Goal: Task Accomplishment & Management: Complete application form

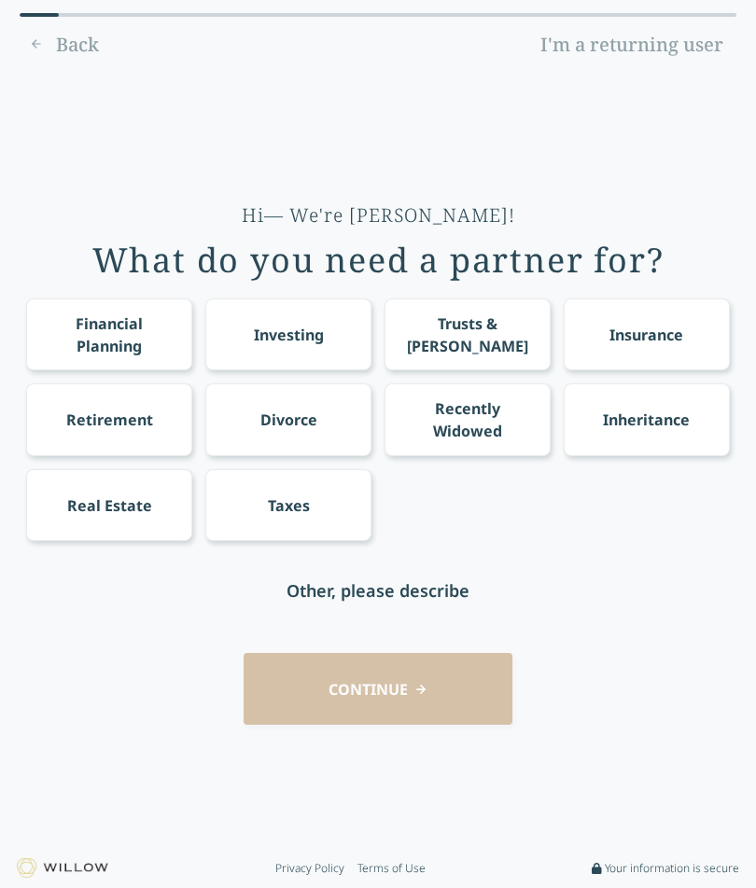
click at [133, 333] on div "Financial Planning" at bounding box center [110, 335] width 132 height 45
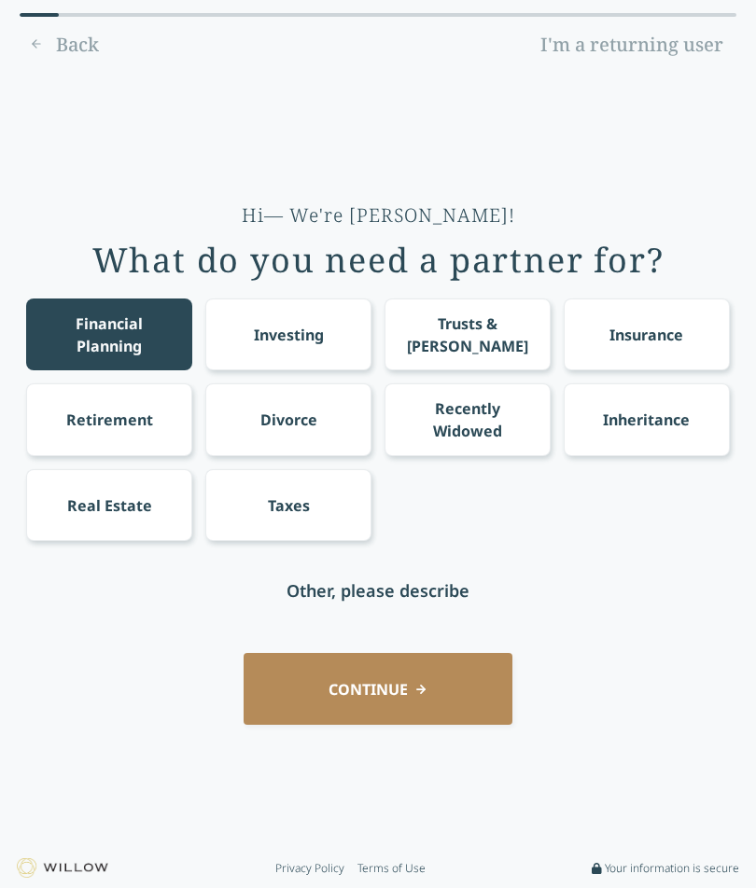
click at [286, 329] on div "Investing" at bounding box center [289, 335] width 70 height 22
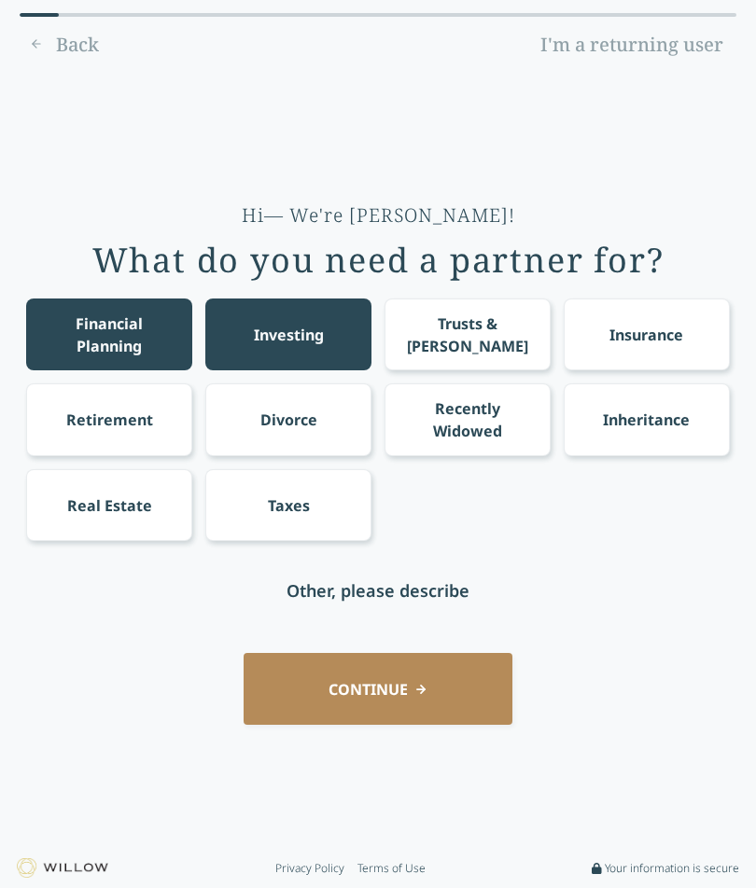
click at [439, 689] on button "CONTINUE" at bounding box center [378, 689] width 269 height 72
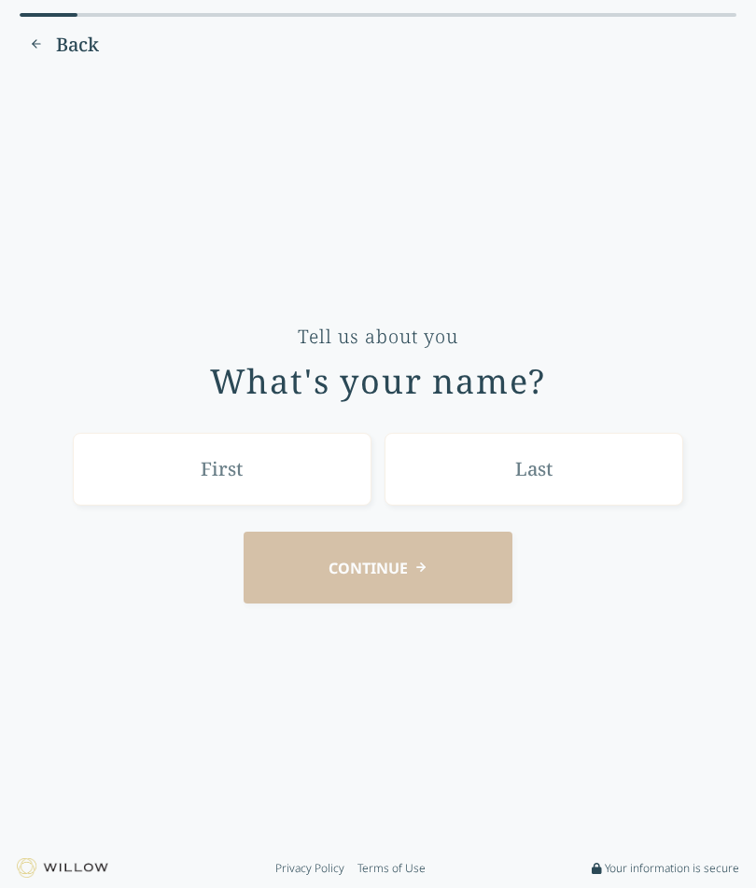
click at [264, 464] on input "text" at bounding box center [222, 469] width 299 height 72
type input "[PERSON_NAME]"
type input "Cross"
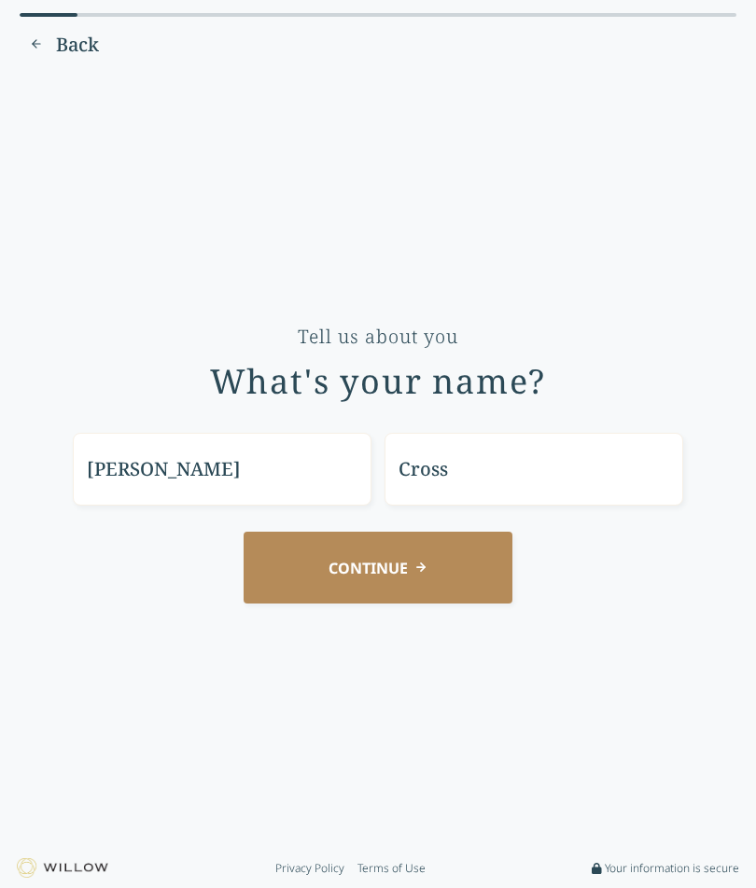
click at [453, 573] on button "CONTINUE" at bounding box center [378, 568] width 269 height 72
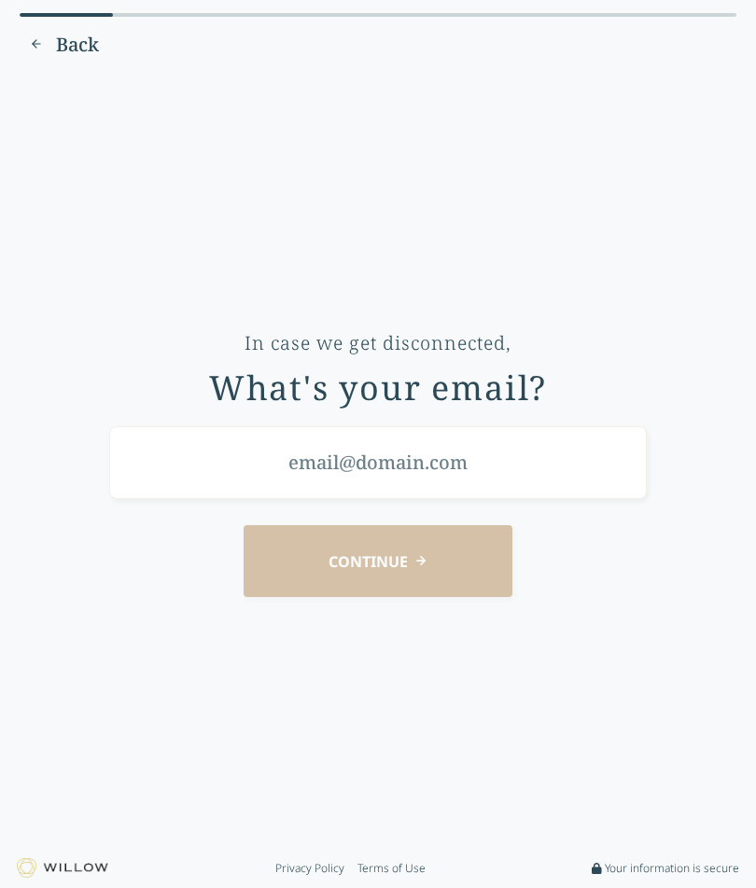
click at [541, 475] on input "email" at bounding box center [377, 462] width 537 height 72
type input "[EMAIL_ADDRESS][DOMAIN_NAME]"
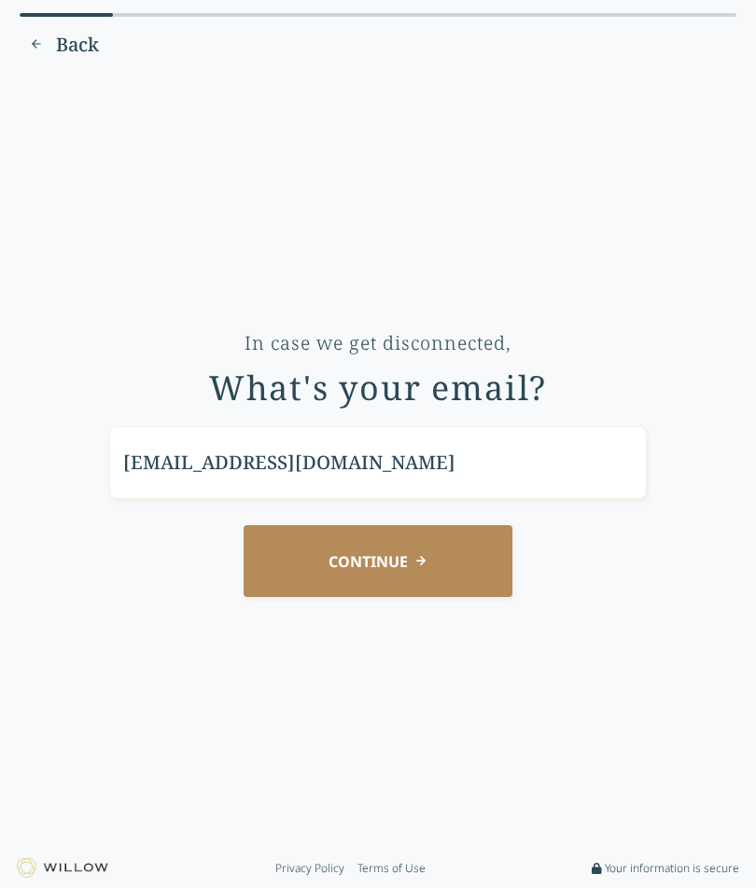
click at [454, 560] on button "CONTINUE" at bounding box center [378, 561] width 269 height 72
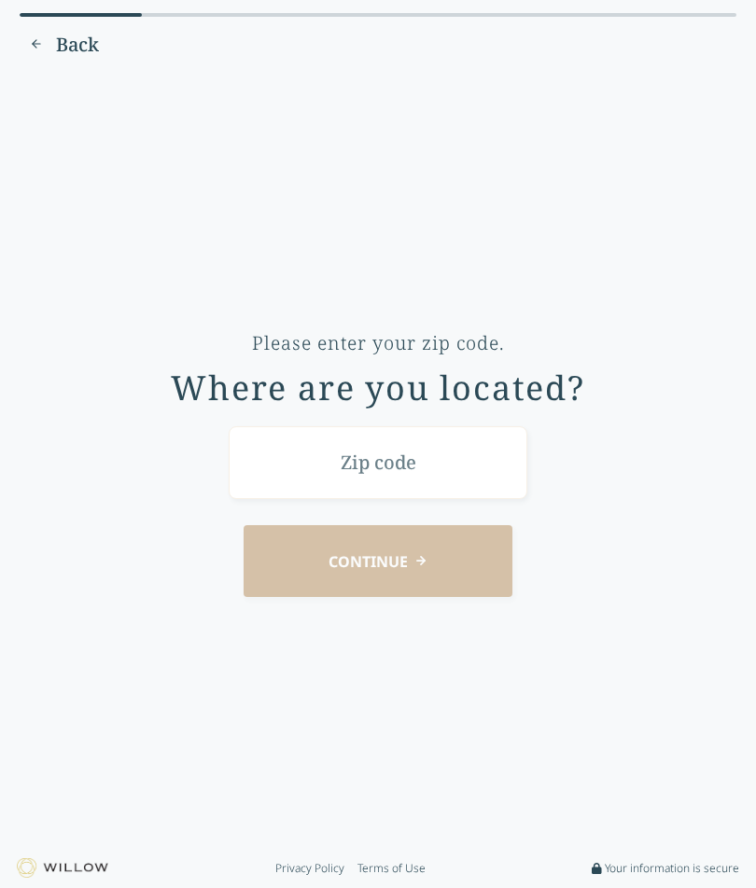
click at [472, 470] on input "text" at bounding box center [378, 462] width 299 height 72
type input "30024"
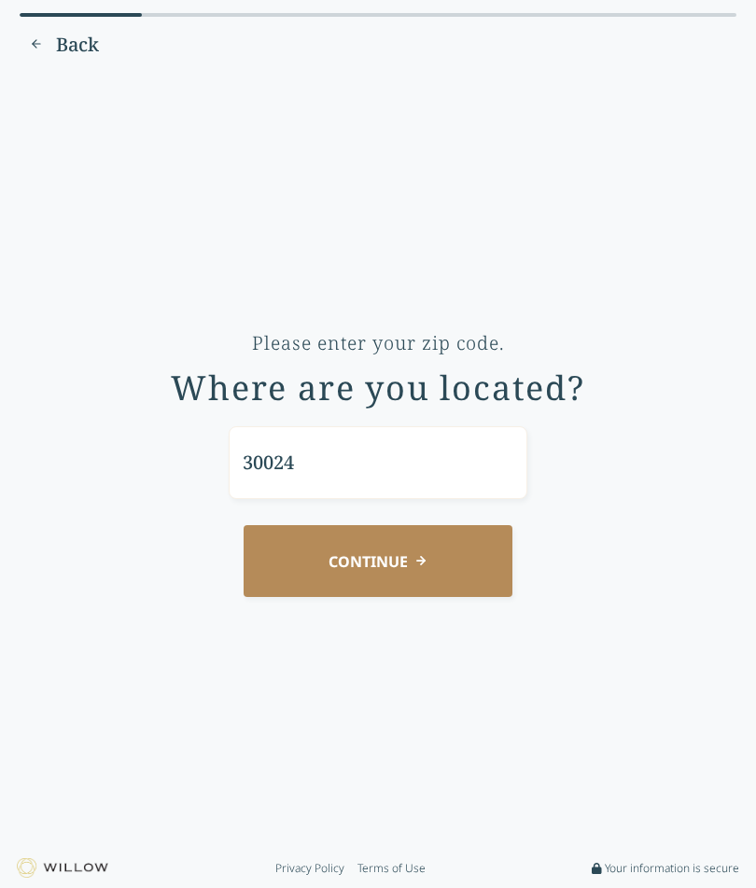
click at [83, 51] on span "Back" at bounding box center [77, 45] width 43 height 26
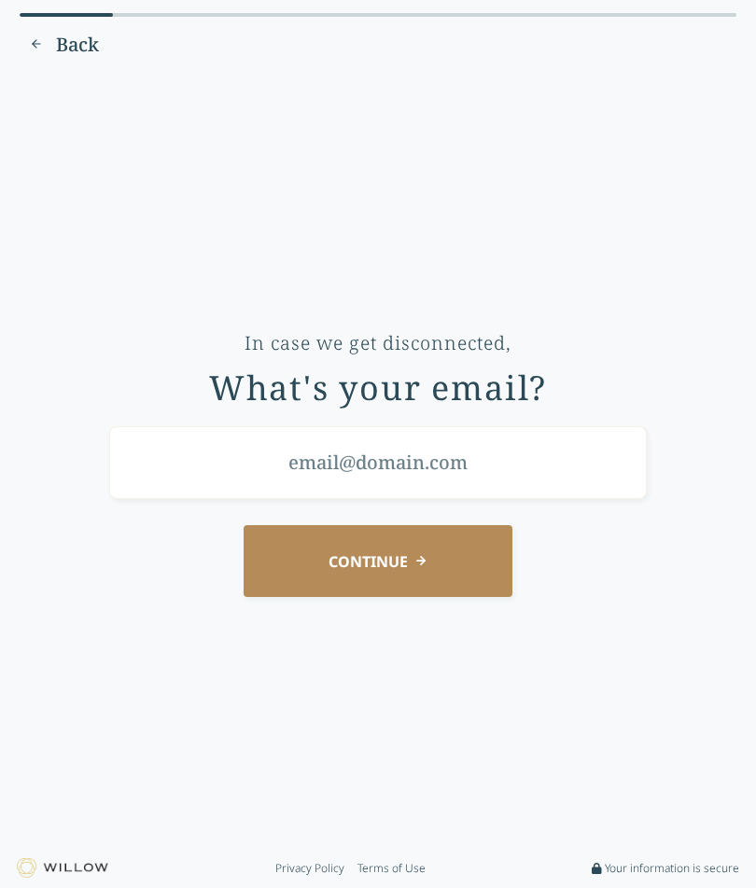
click at [419, 456] on input "email" at bounding box center [377, 462] width 537 height 72
type input "[EMAIL_ADDRESS][DOMAIN_NAME]"
click at [427, 561] on button "CONTINUE" at bounding box center [378, 561] width 269 height 72
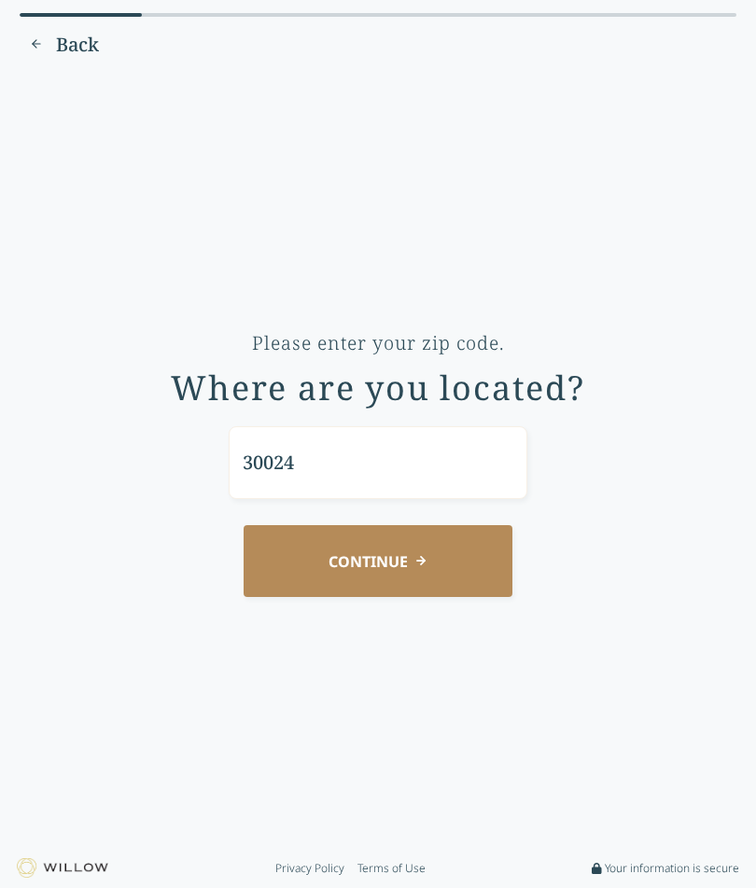
click at [427, 565] on button "CONTINUE" at bounding box center [378, 561] width 269 height 72
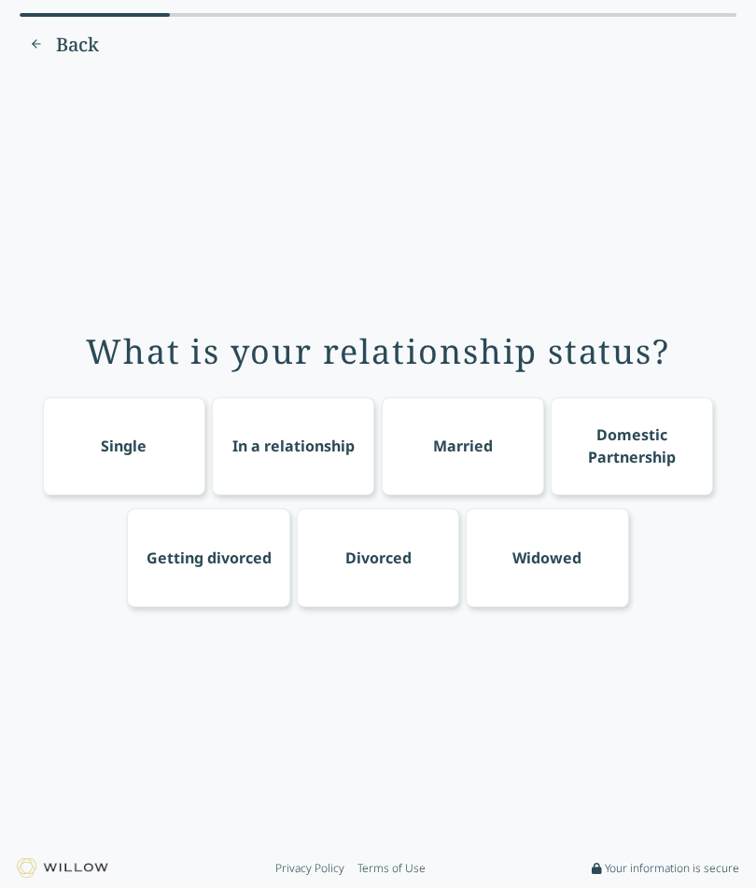
click at [489, 448] on div "Married" at bounding box center [463, 446] width 60 height 22
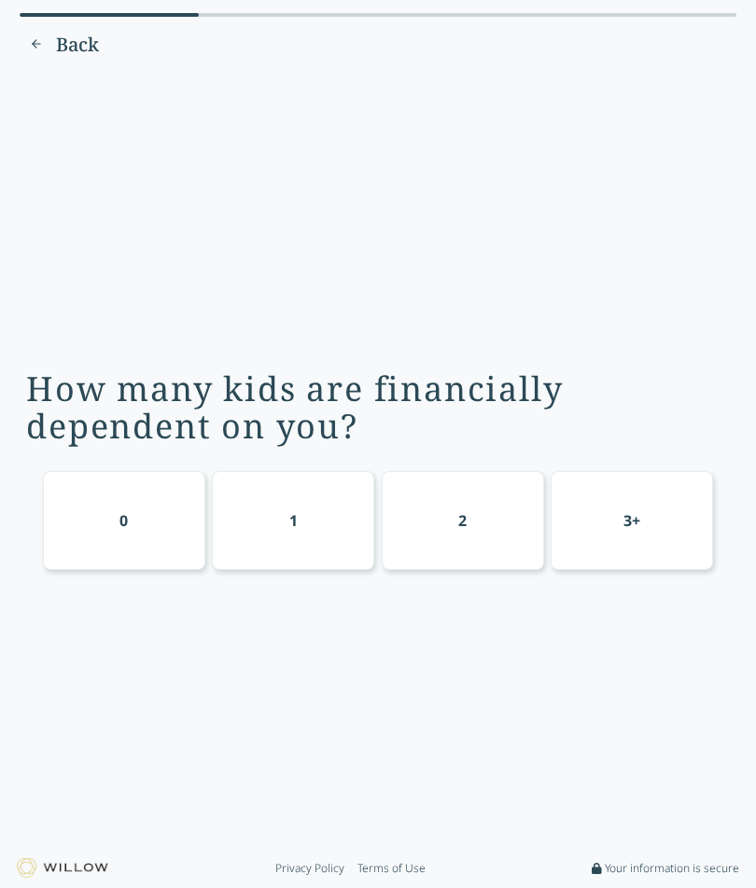
click at [71, 41] on span "Back" at bounding box center [77, 45] width 43 height 26
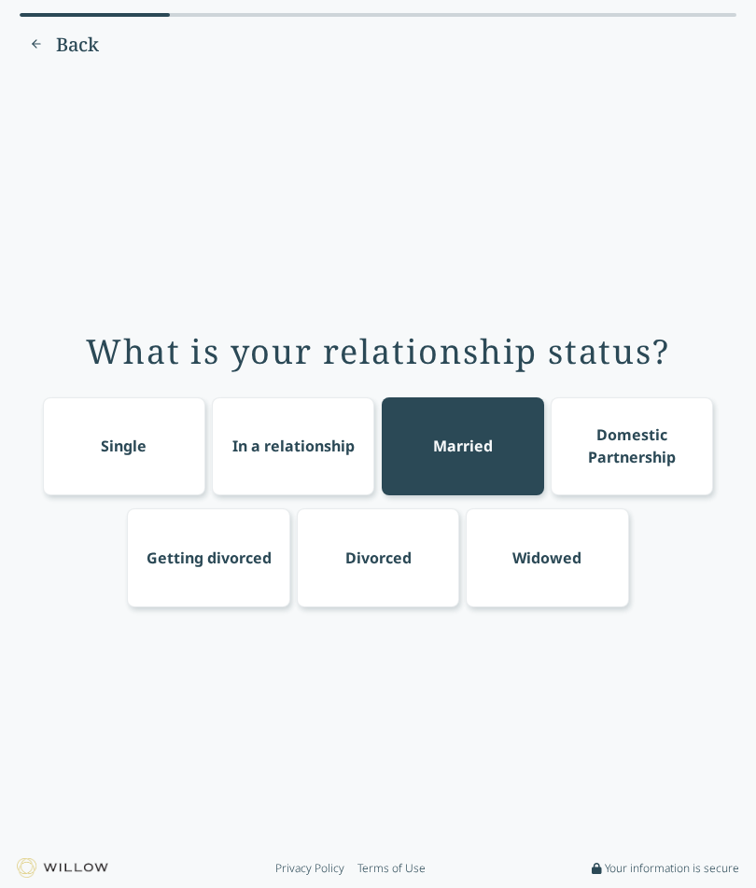
click at [488, 453] on div "Married" at bounding box center [463, 446] width 60 height 22
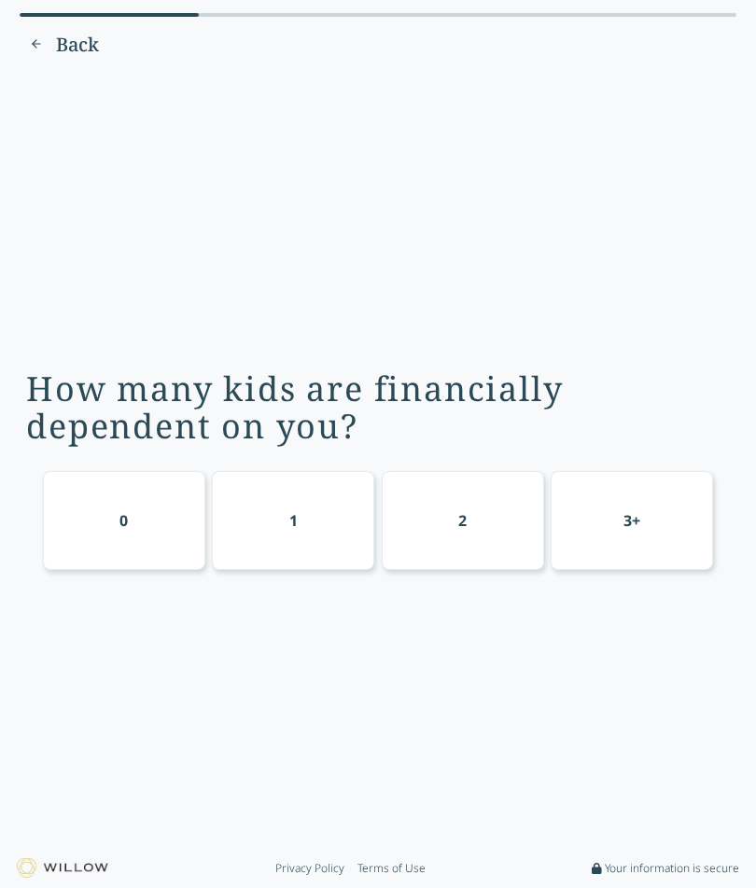
click at [451, 499] on div "2" at bounding box center [463, 520] width 162 height 99
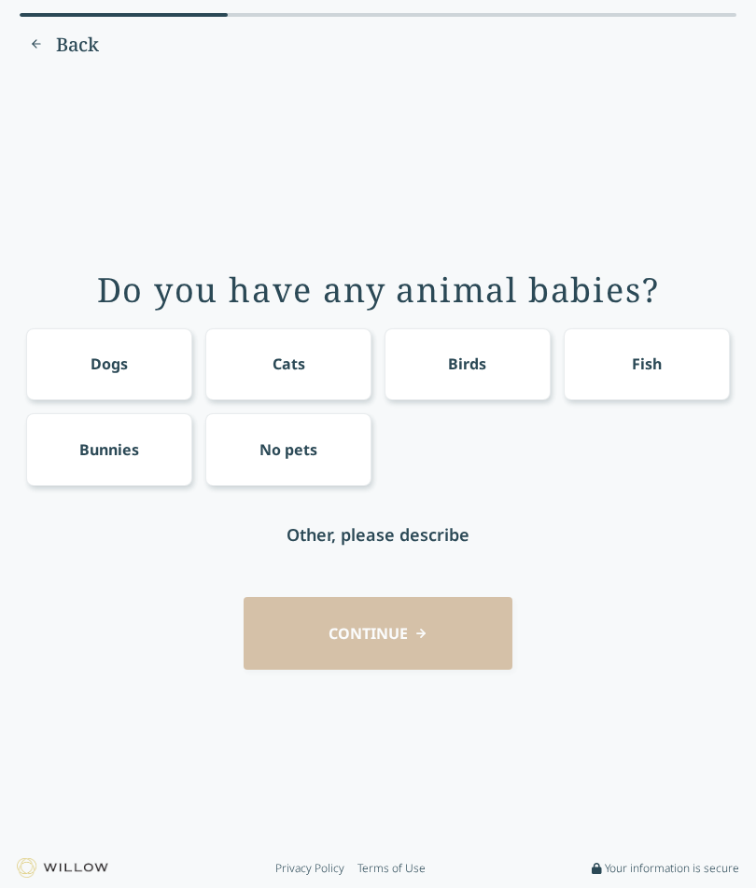
click at [296, 359] on div "Cats" at bounding box center [288, 364] width 33 height 22
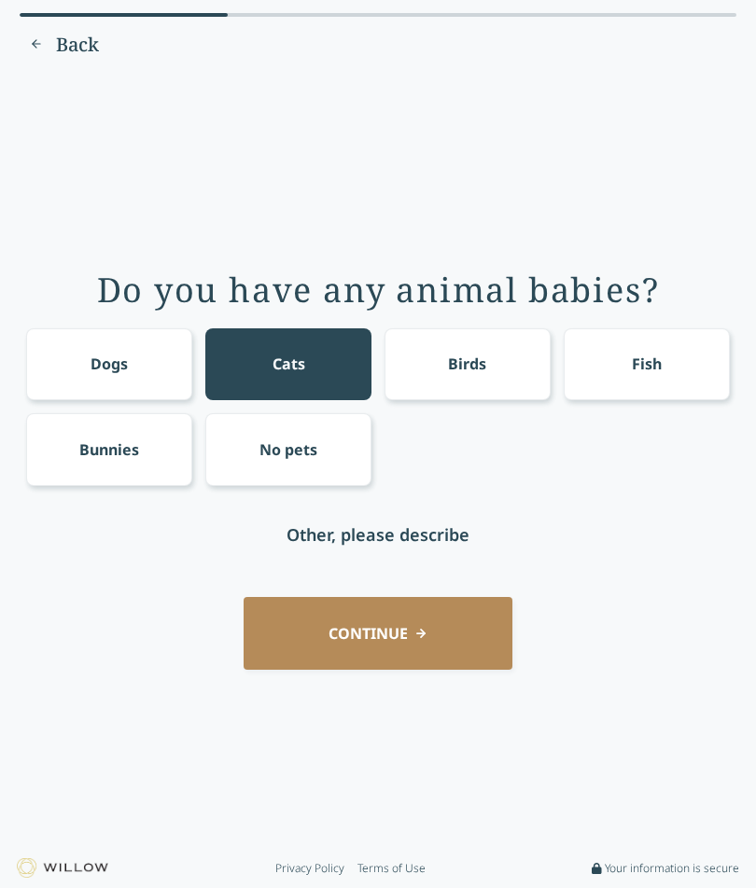
click at [381, 639] on button "CONTINUE" at bounding box center [378, 633] width 269 height 72
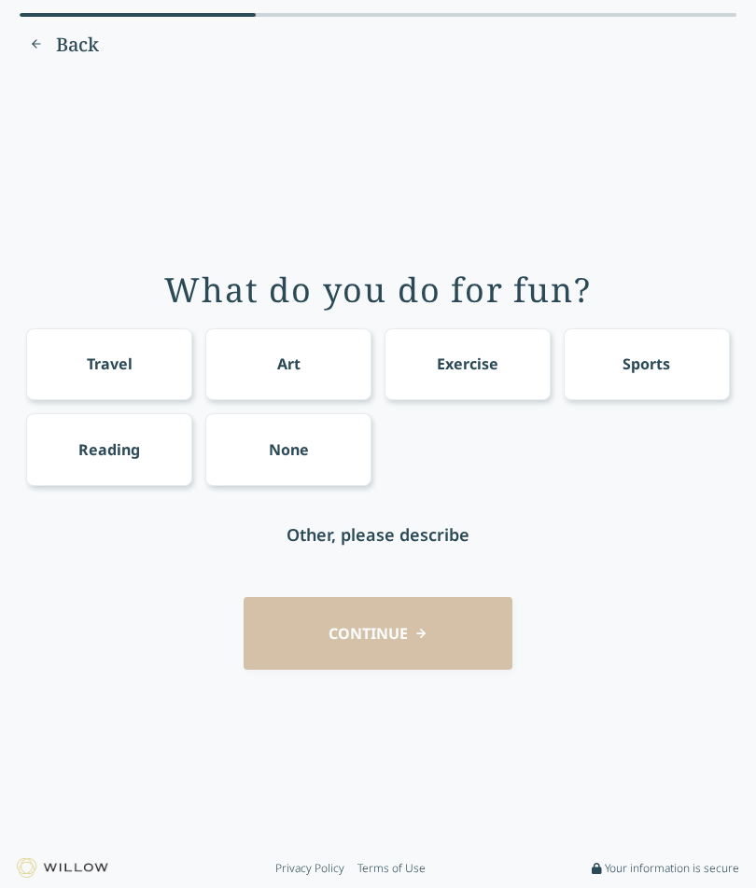
click at [141, 454] on div "Reading" at bounding box center [109, 449] width 166 height 72
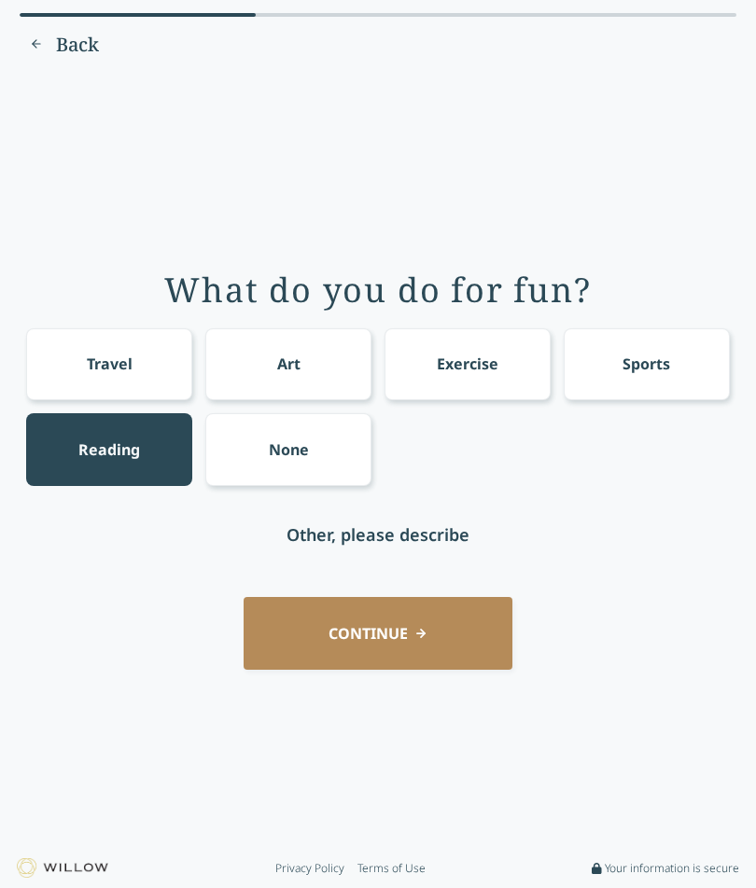
click at [433, 643] on button "CONTINUE" at bounding box center [378, 633] width 269 height 72
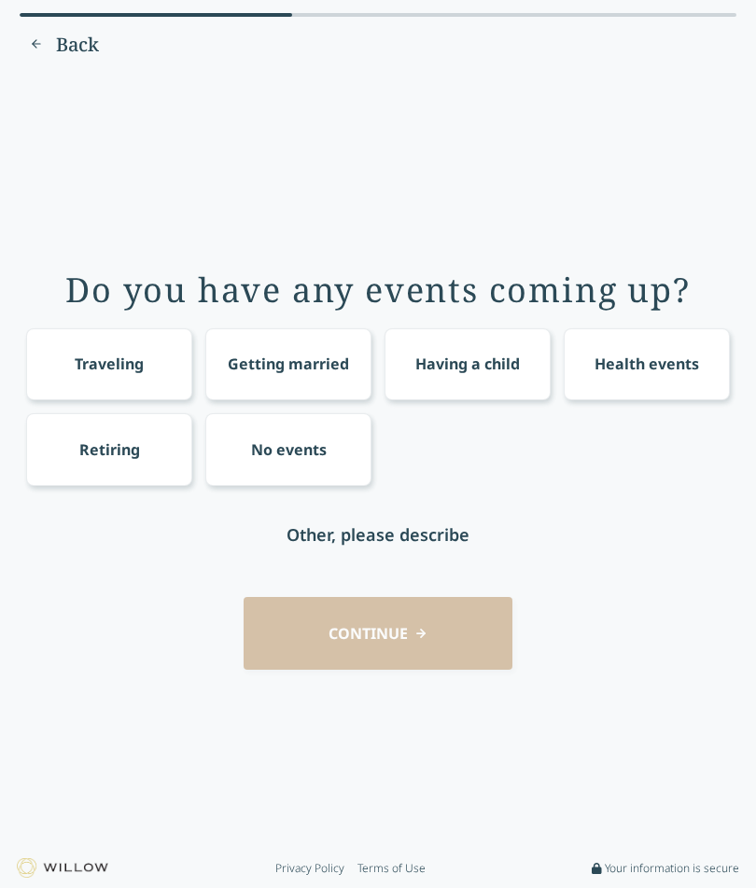
click at [295, 450] on div "No events" at bounding box center [289, 450] width 76 height 22
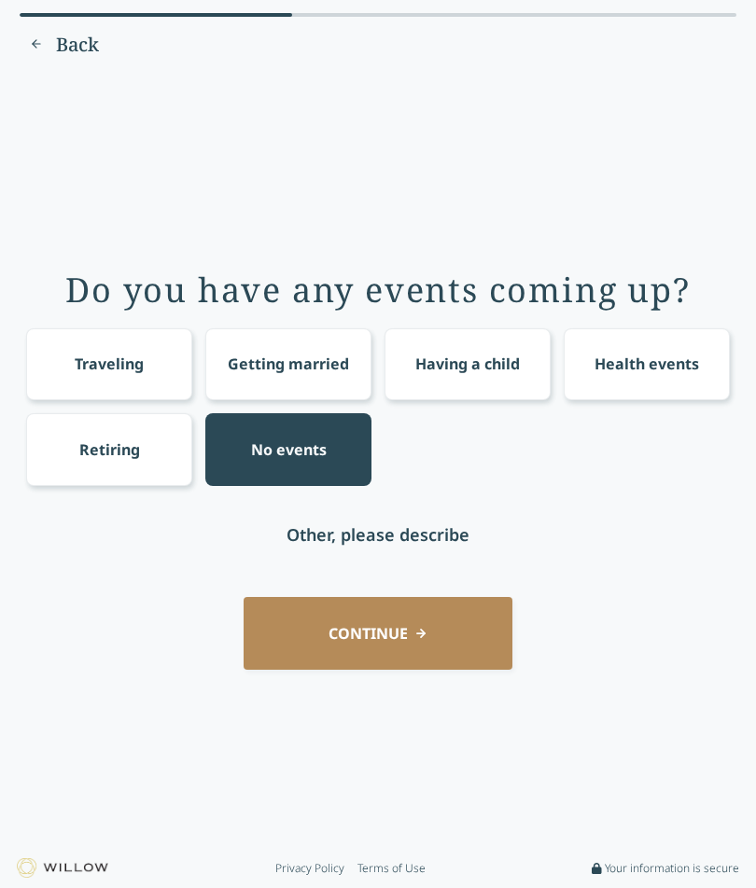
click at [408, 637] on button "CONTINUE" at bounding box center [378, 633] width 269 height 72
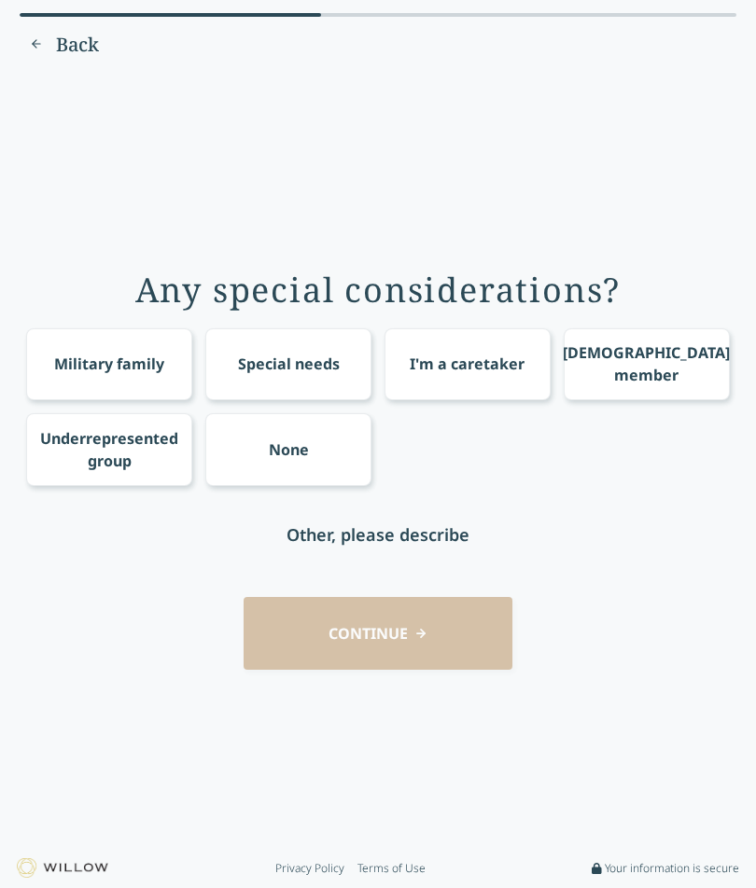
click at [313, 450] on div "None" at bounding box center [288, 449] width 166 height 72
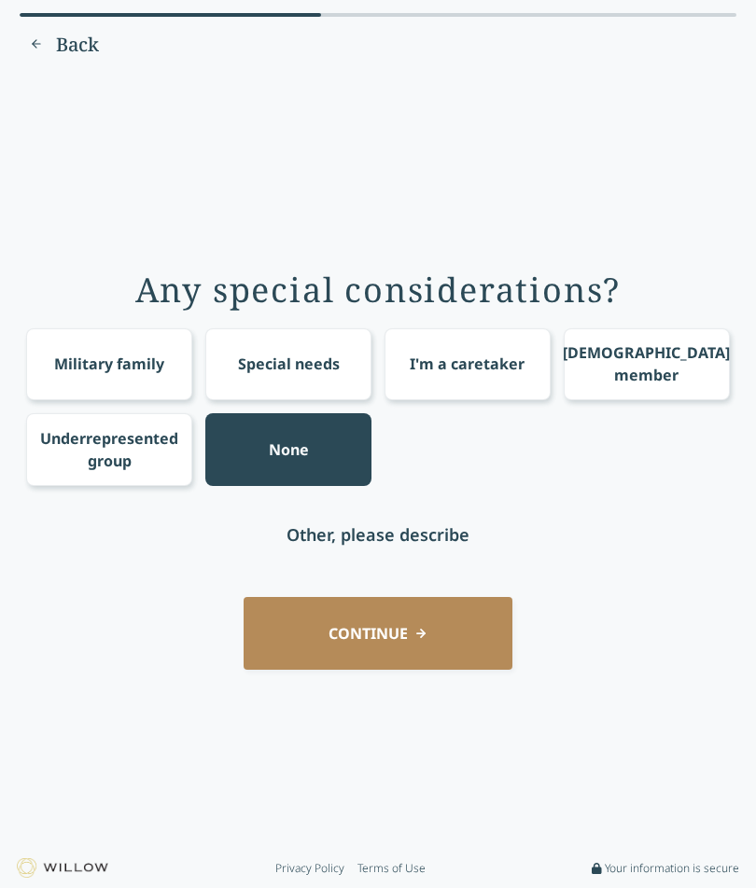
click at [433, 645] on button "CONTINUE" at bounding box center [378, 633] width 269 height 72
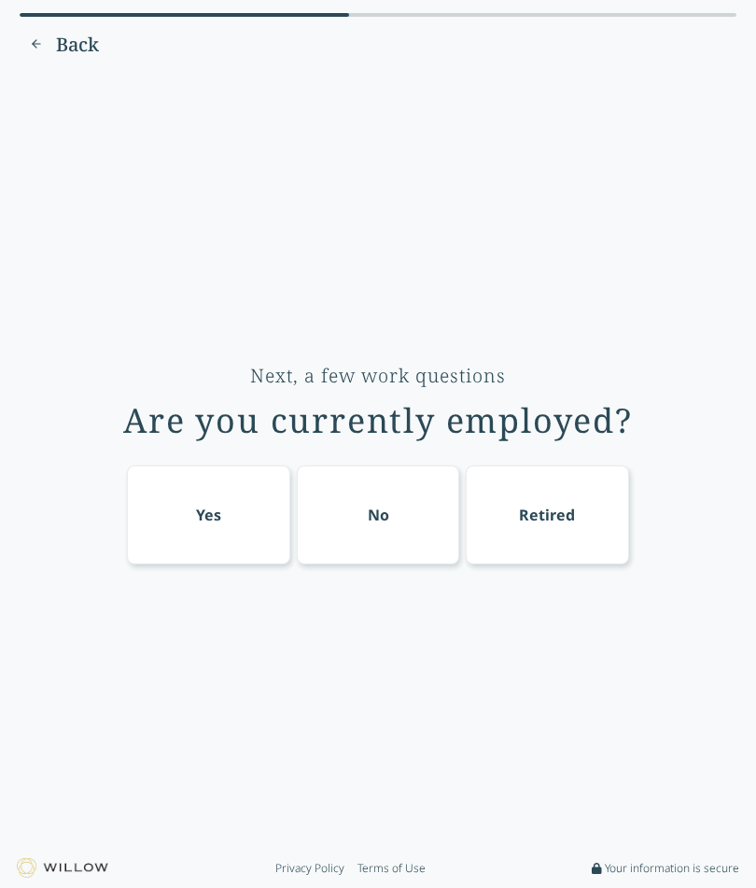
click at [211, 503] on div "Yes" at bounding box center [208, 515] width 162 height 99
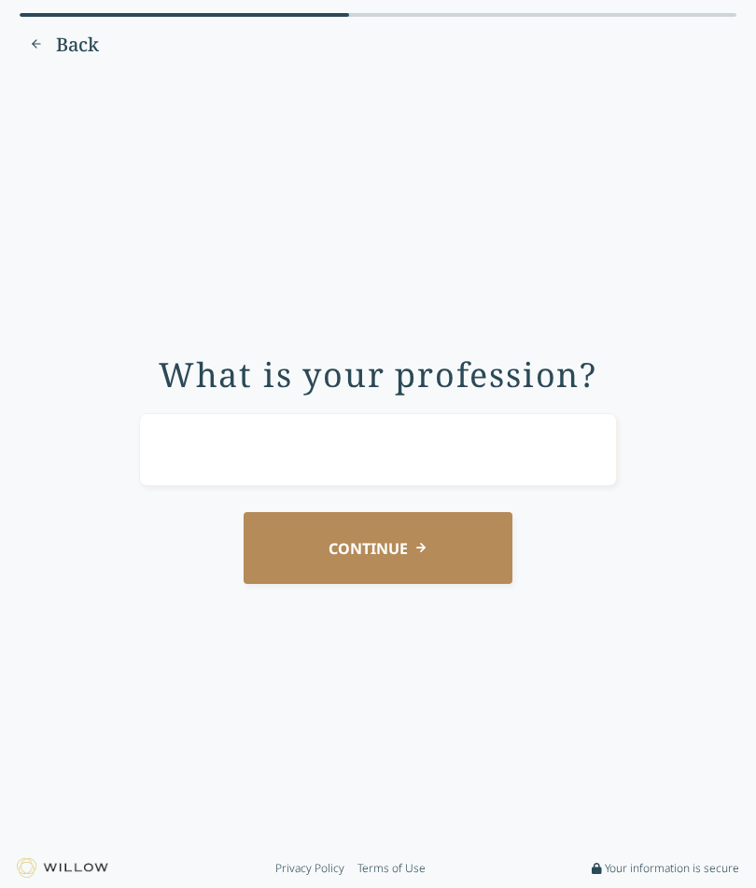
click at [442, 462] on input "text" at bounding box center [378, 449] width 478 height 72
type input "Financial advisor"
click at [464, 550] on button "CONTINUE" at bounding box center [378, 548] width 269 height 72
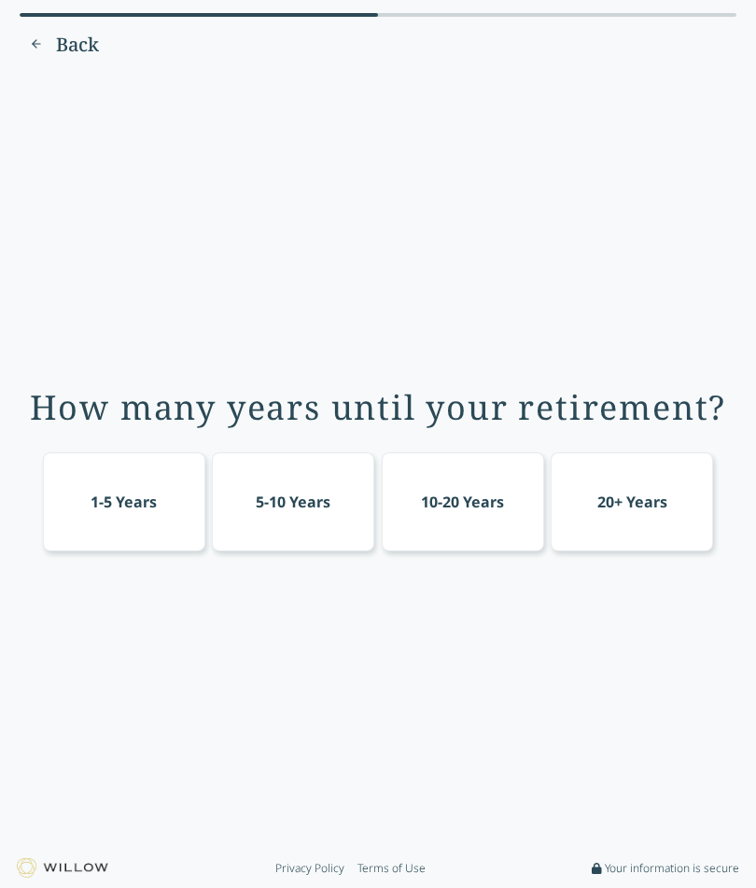
click at [487, 505] on div "10-20 Years" at bounding box center [462, 502] width 83 height 22
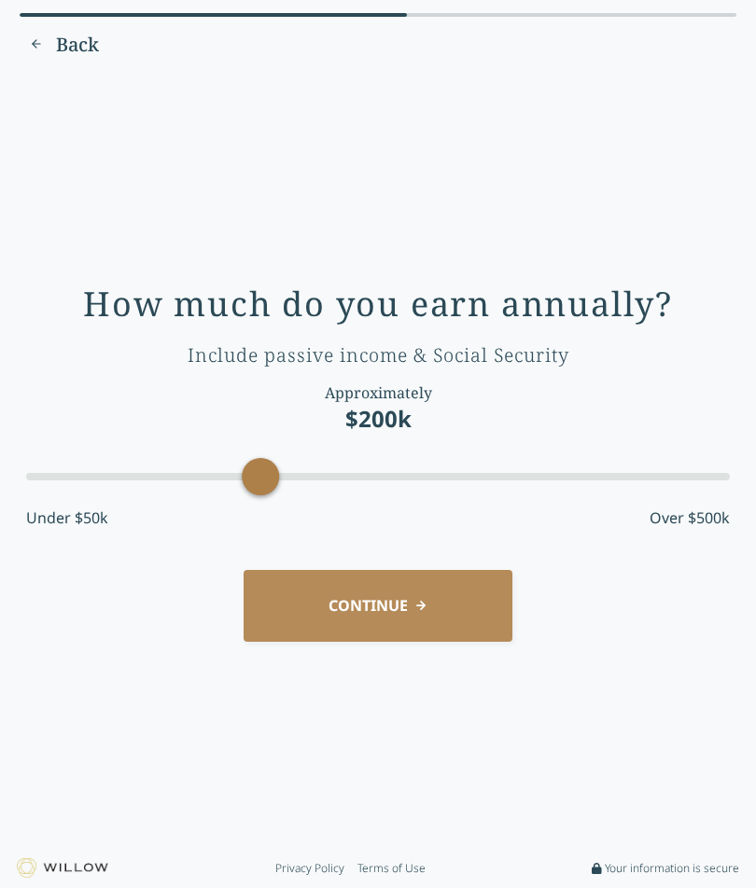
click at [279, 472] on div "Accessibility label" at bounding box center [260, 476] width 37 height 37
click at [422, 604] on button "CONTINUE" at bounding box center [378, 606] width 269 height 72
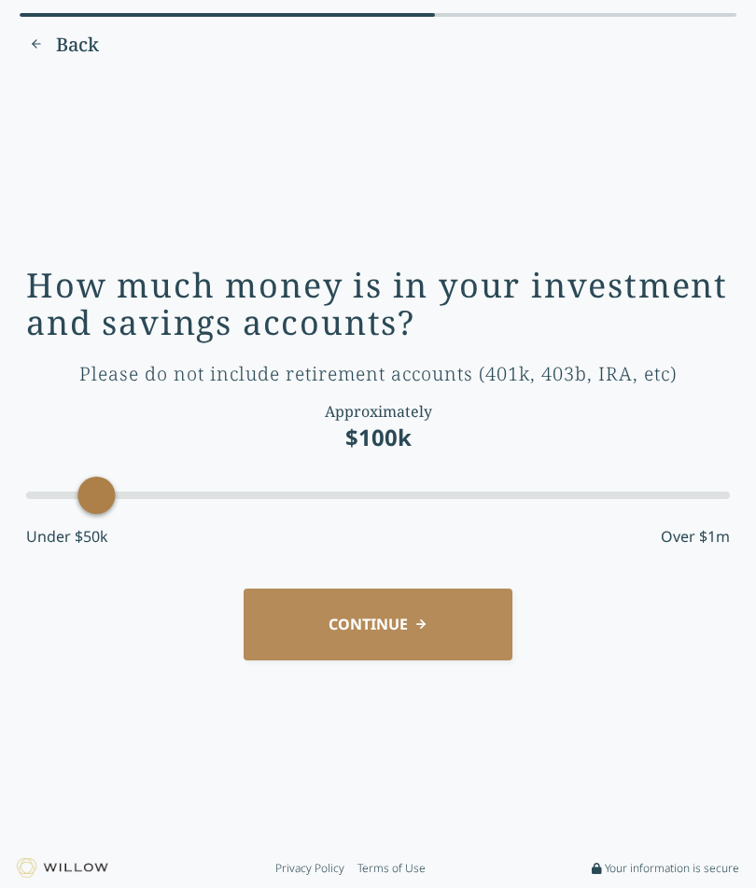
click at [116, 497] on div "Accessibility label" at bounding box center [96, 495] width 37 height 37
click at [432, 502] on div "Accessibility label" at bounding box center [413, 495] width 37 height 37
click at [468, 624] on button "CONTINUE" at bounding box center [378, 625] width 269 height 72
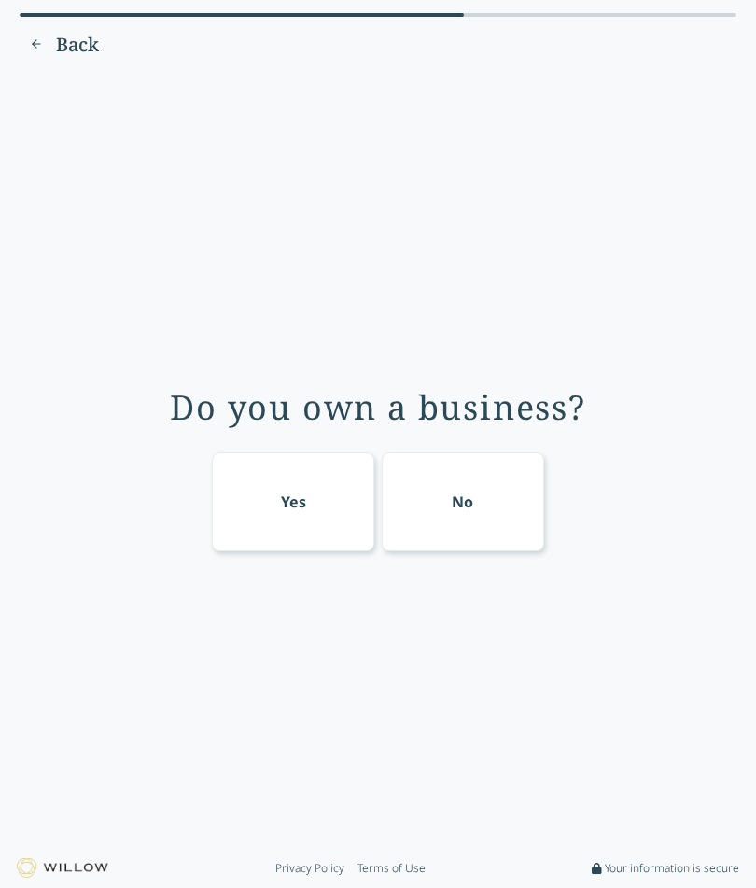
click at [308, 516] on div "Yes" at bounding box center [293, 502] width 162 height 99
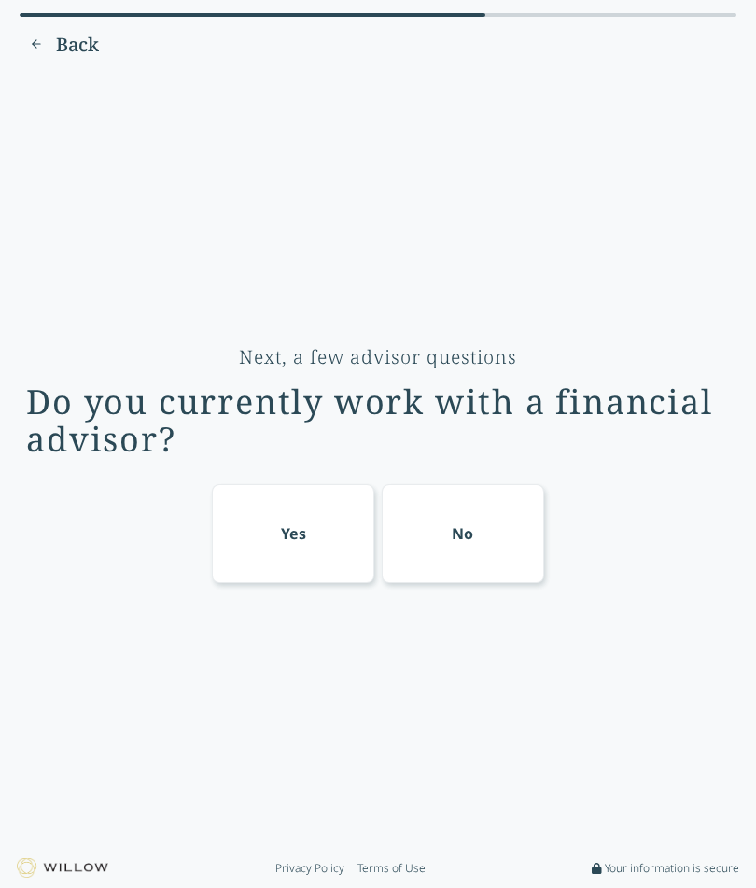
click at [293, 534] on div "Yes" at bounding box center [293, 534] width 25 height 22
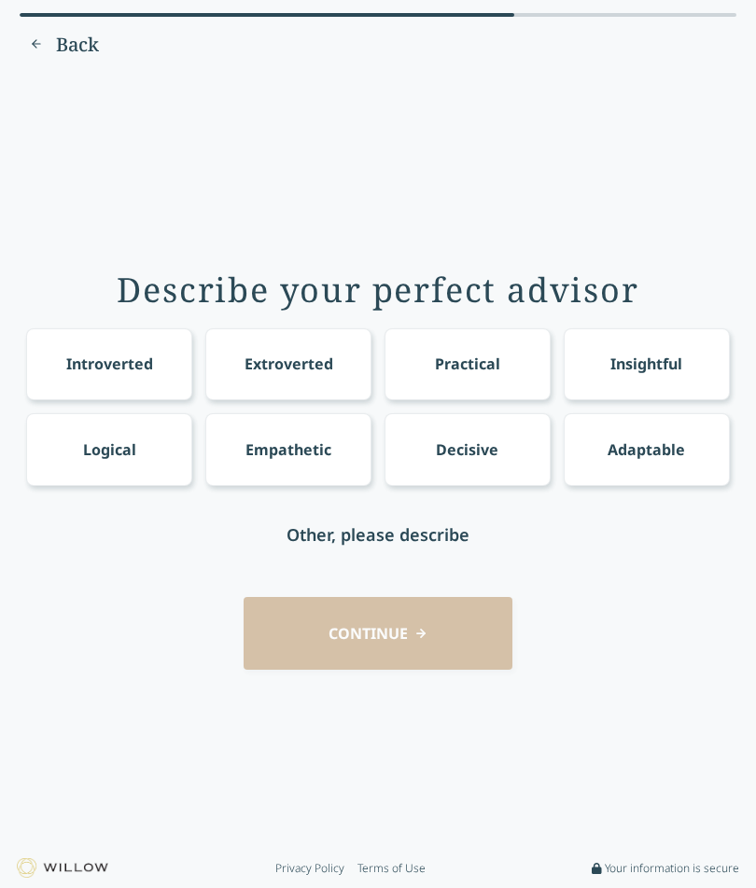
click at [485, 372] on div "Practical" at bounding box center [467, 364] width 65 height 22
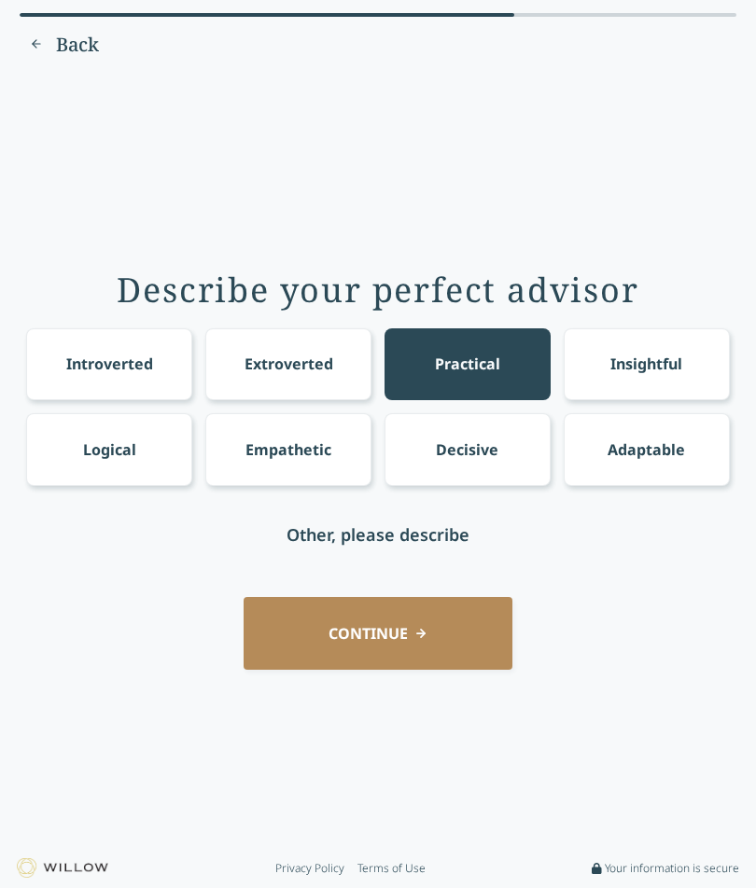
click at [631, 357] on div "Insightful" at bounding box center [646, 364] width 72 height 22
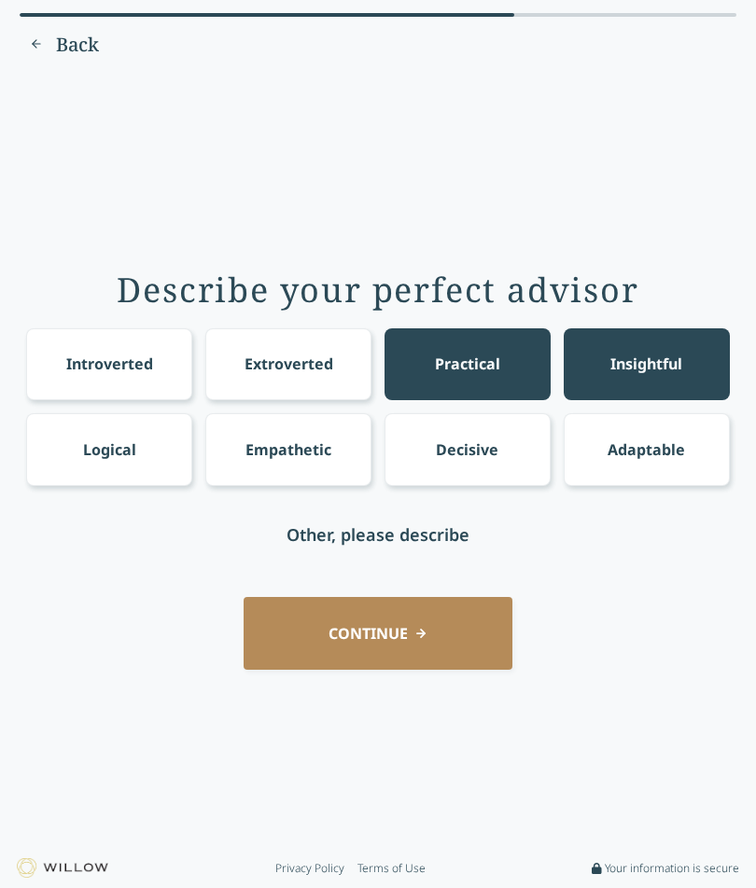
click at [463, 462] on div "Decisive" at bounding box center [467, 449] width 166 height 72
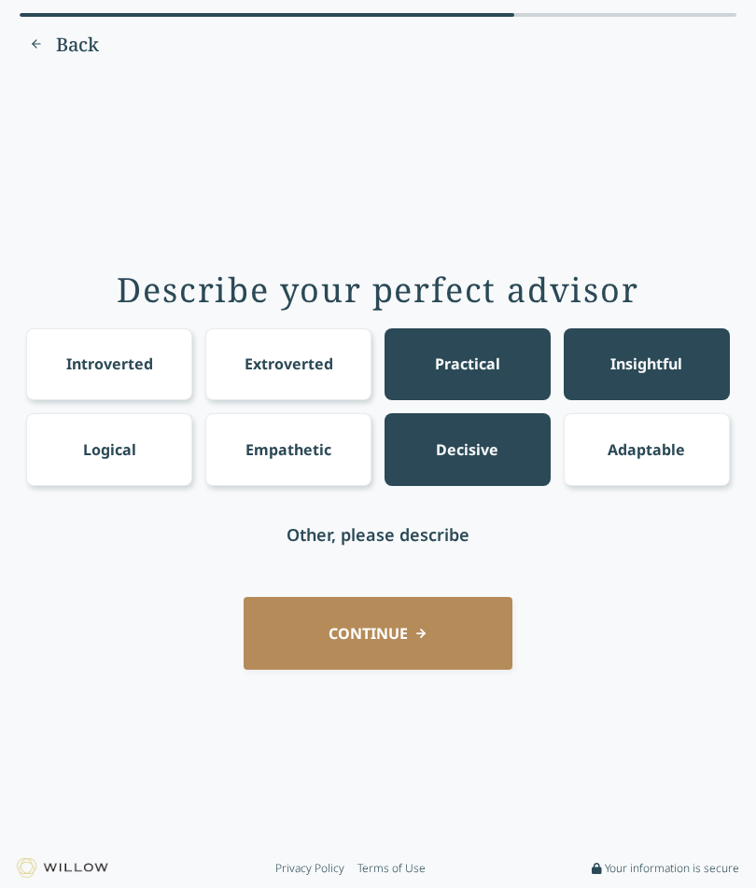
click at [313, 457] on div "Empathetic" at bounding box center [288, 450] width 86 height 22
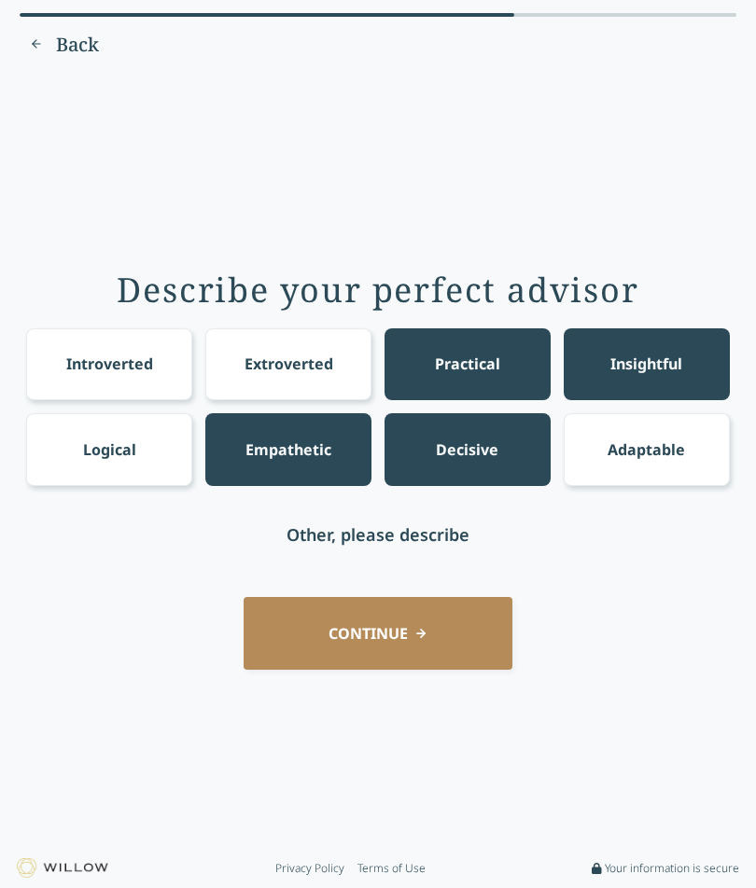
click at [661, 454] on div "Adaptable" at bounding box center [645, 450] width 77 height 22
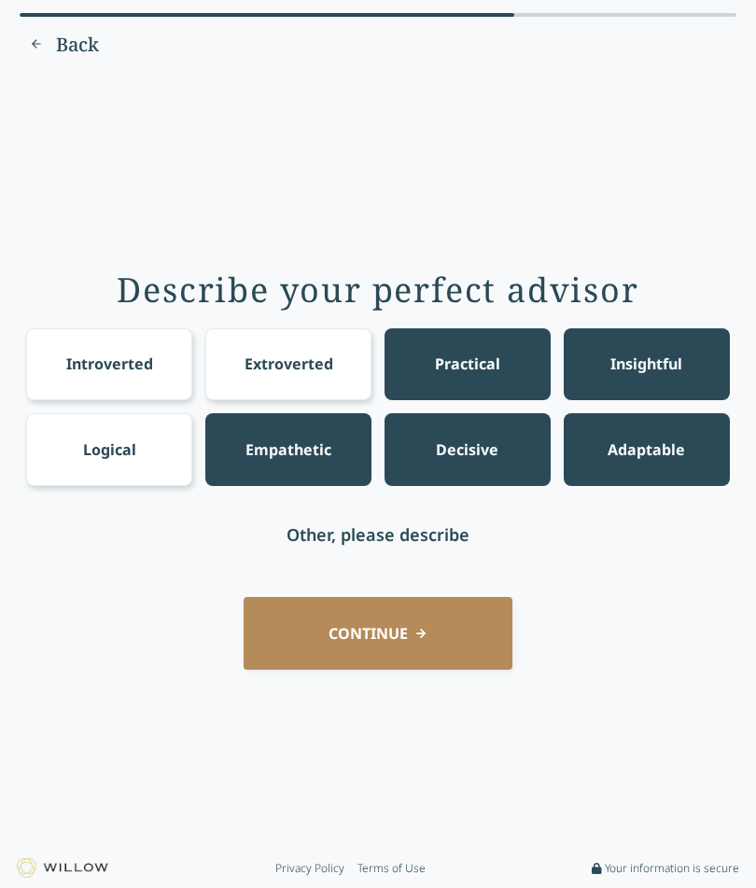
click at [452, 642] on button "CONTINUE" at bounding box center [378, 633] width 269 height 72
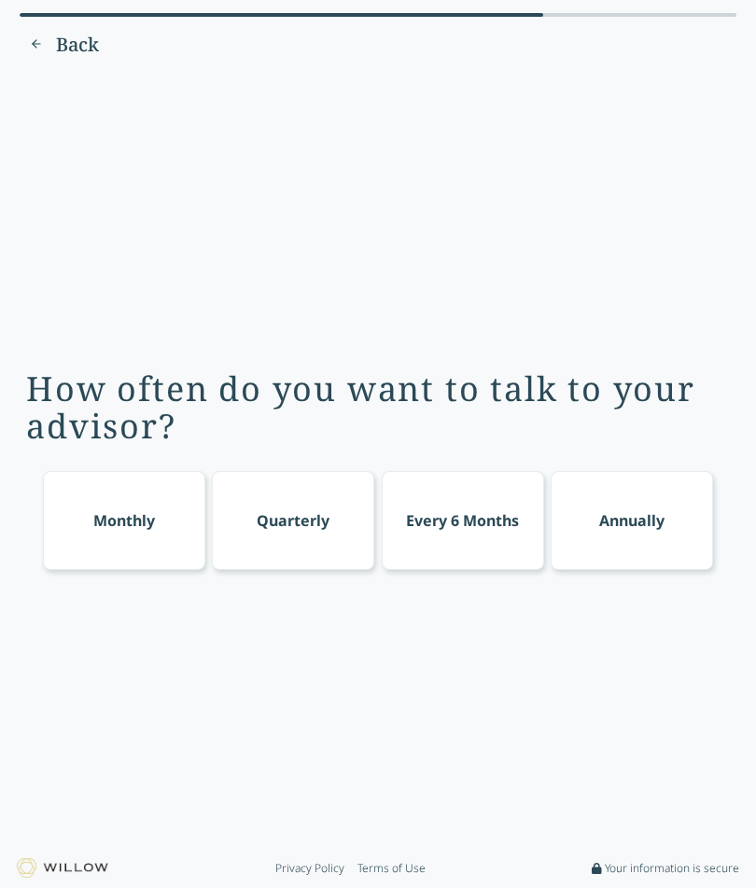
click at [313, 526] on div "Quarterly" at bounding box center [293, 520] width 73 height 22
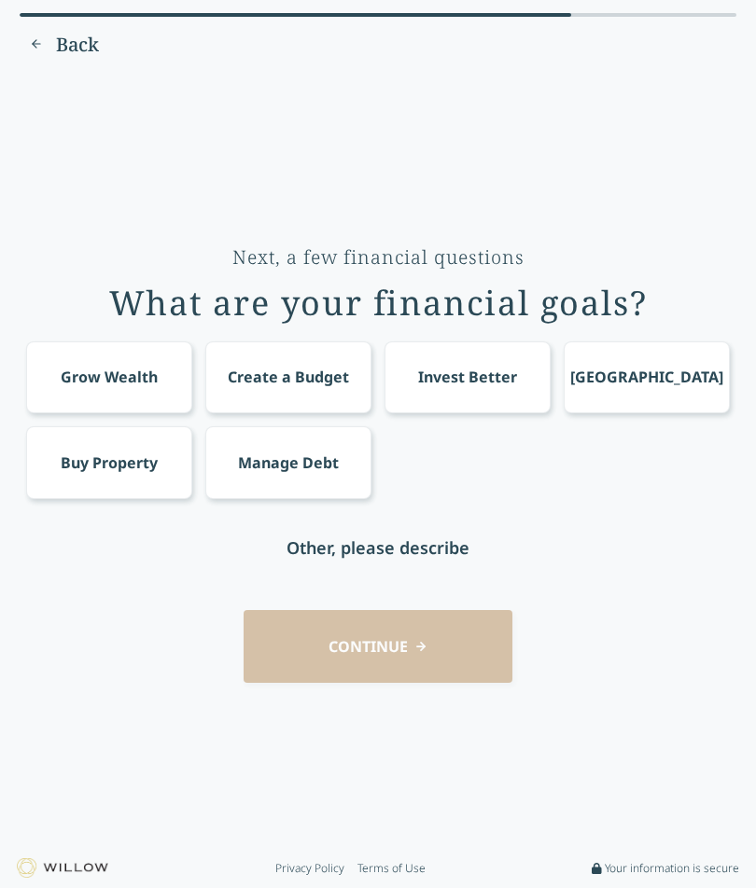
click at [78, 48] on span "Back" at bounding box center [77, 45] width 43 height 26
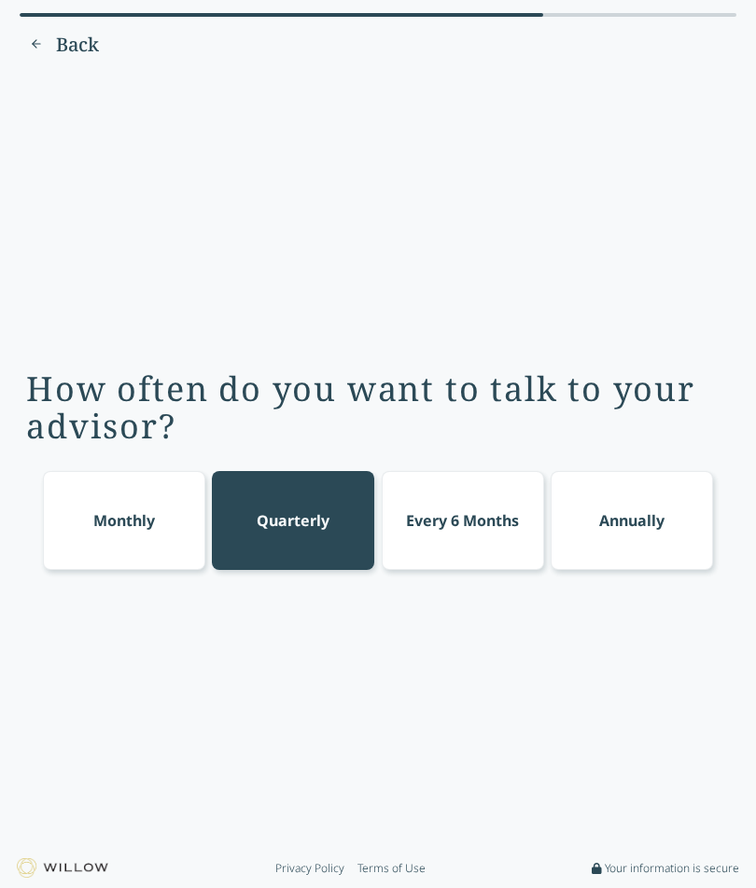
click at [292, 527] on div "Quarterly" at bounding box center [293, 520] width 73 height 22
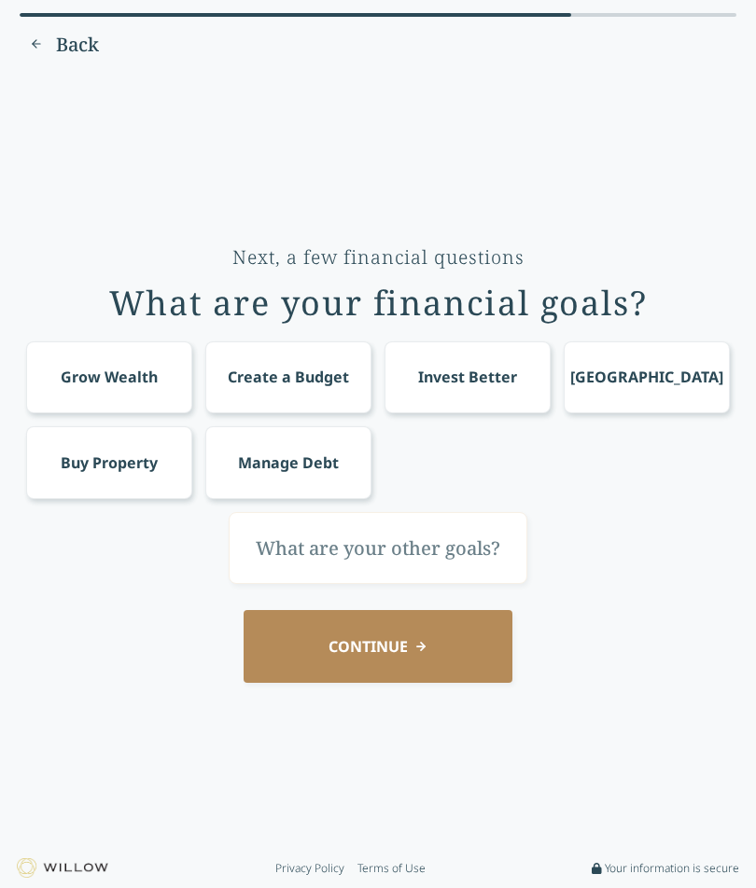
click at [471, 383] on div "Invest Better" at bounding box center [467, 377] width 99 height 22
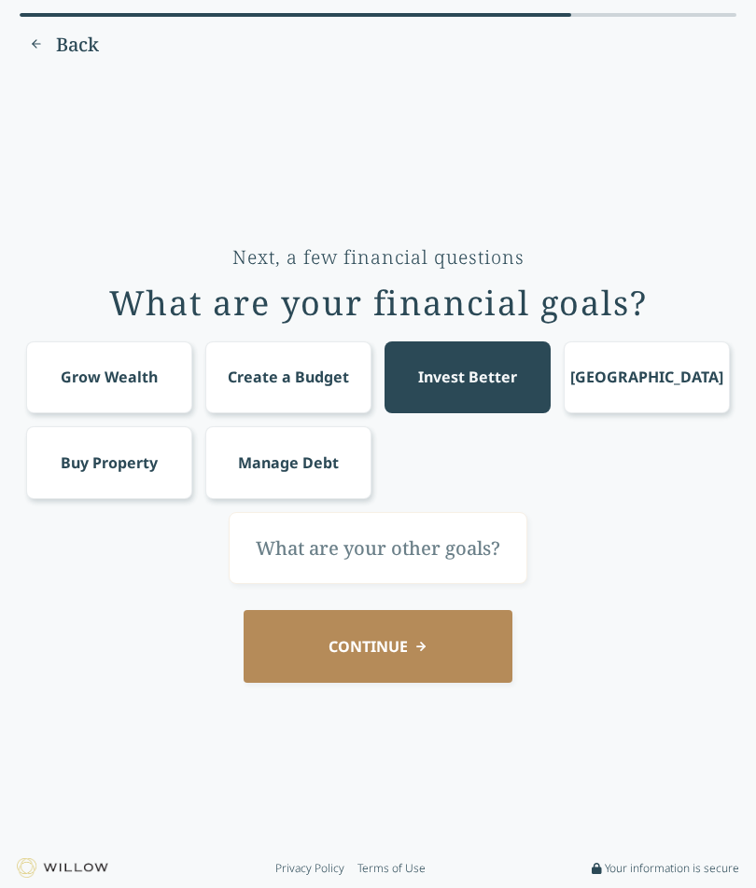
click at [124, 384] on div "Grow Wealth" at bounding box center [109, 377] width 97 height 22
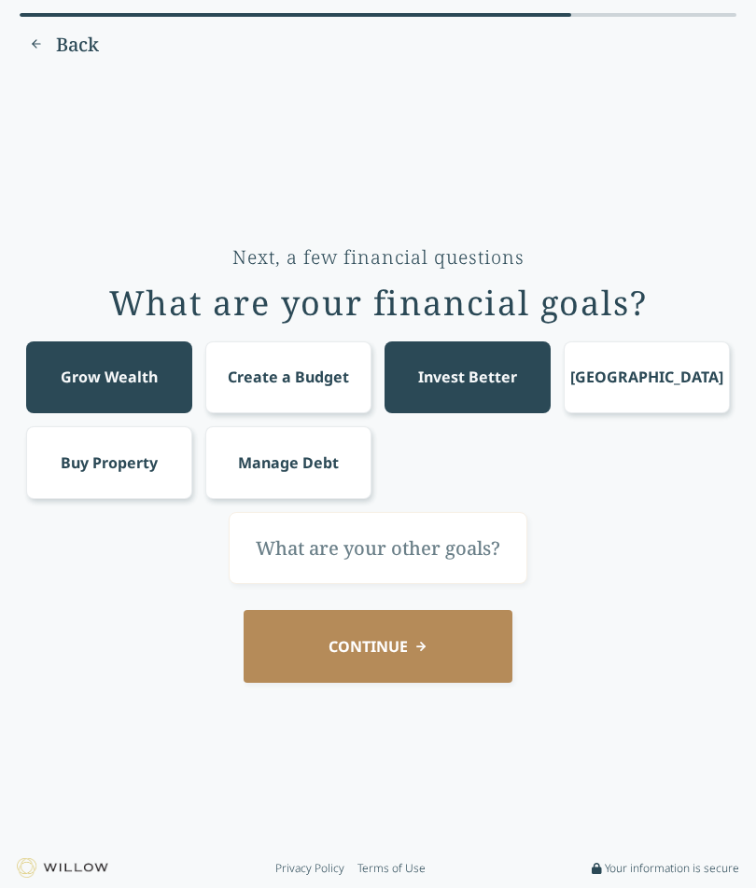
click at [409, 653] on button "CONTINUE" at bounding box center [378, 646] width 269 height 72
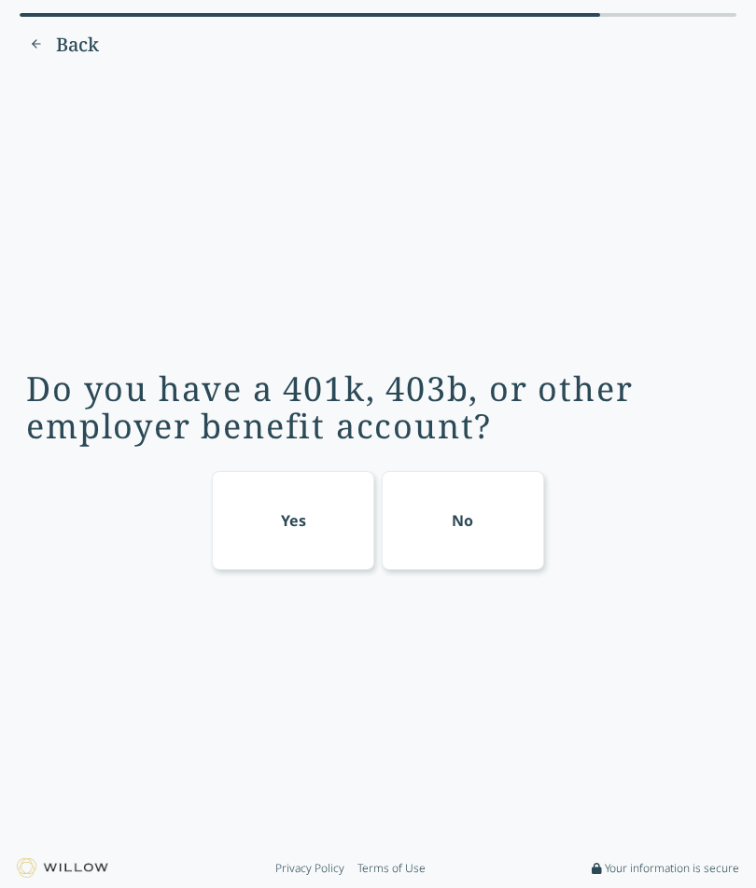
click at [304, 509] on div "Yes" at bounding box center [293, 520] width 162 height 99
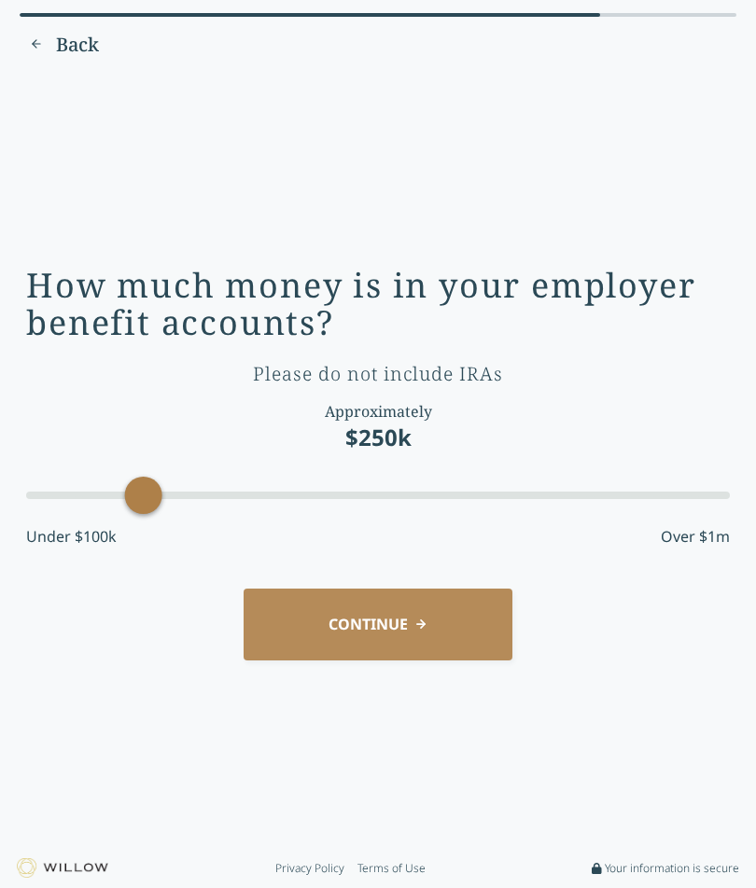
click at [125, 498] on div "Accessibility label" at bounding box center [143, 495] width 37 height 37
click at [407, 628] on button "CONTINUE" at bounding box center [378, 625] width 269 height 72
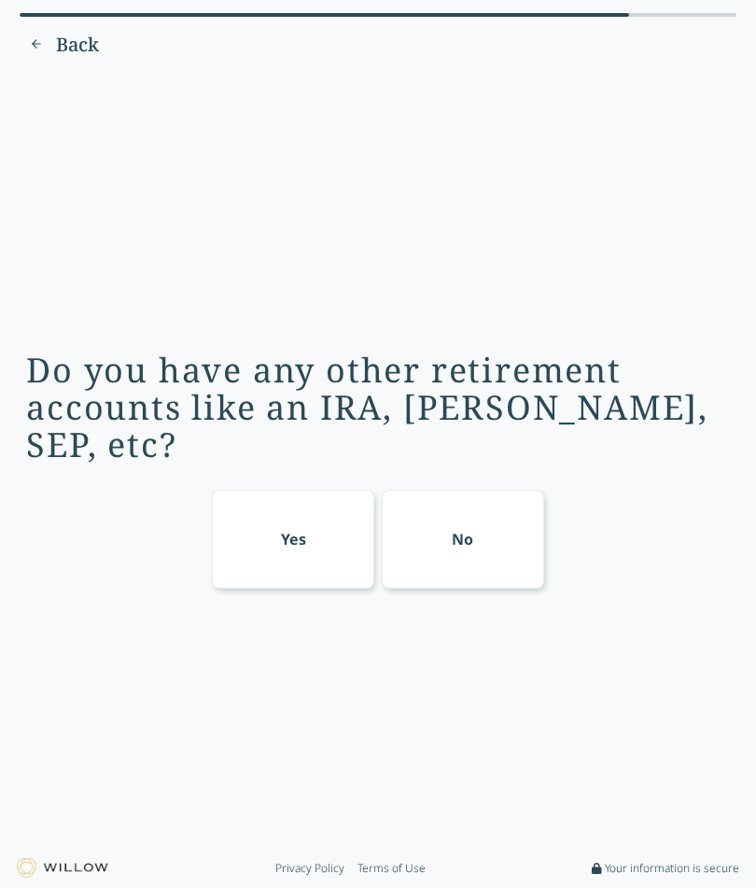
click at [482, 531] on div "No" at bounding box center [463, 539] width 162 height 99
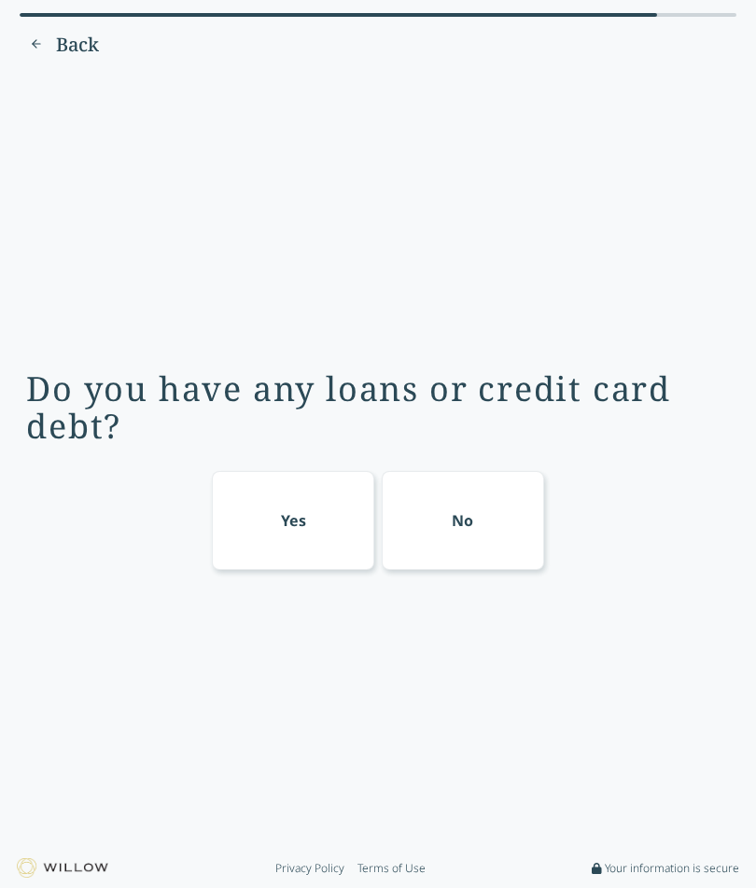
click at [301, 523] on div "Yes" at bounding box center [293, 520] width 25 height 22
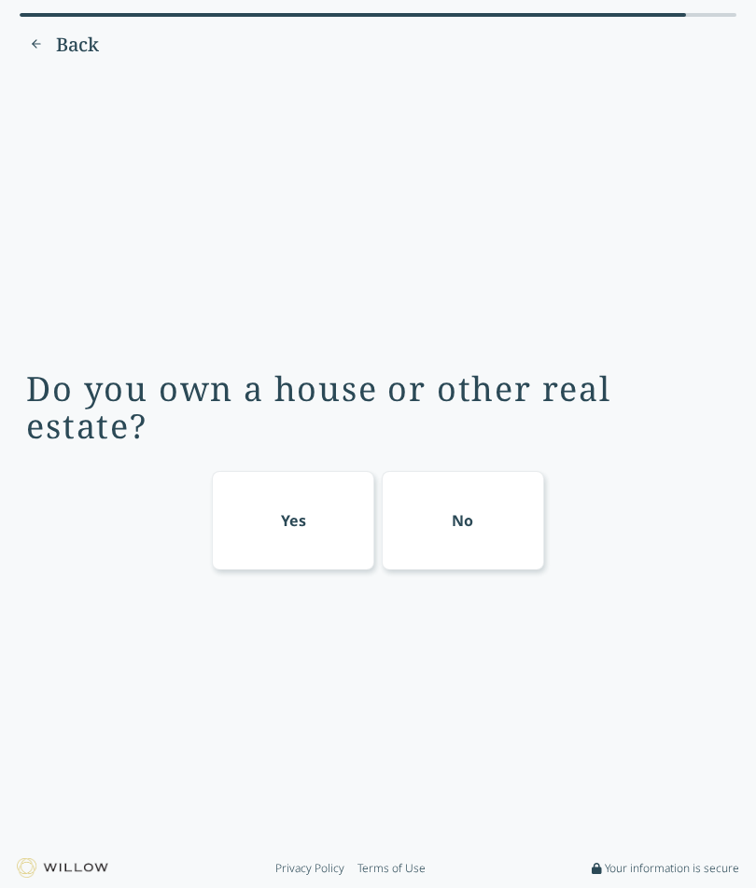
click at [292, 520] on div "Yes" at bounding box center [293, 520] width 25 height 22
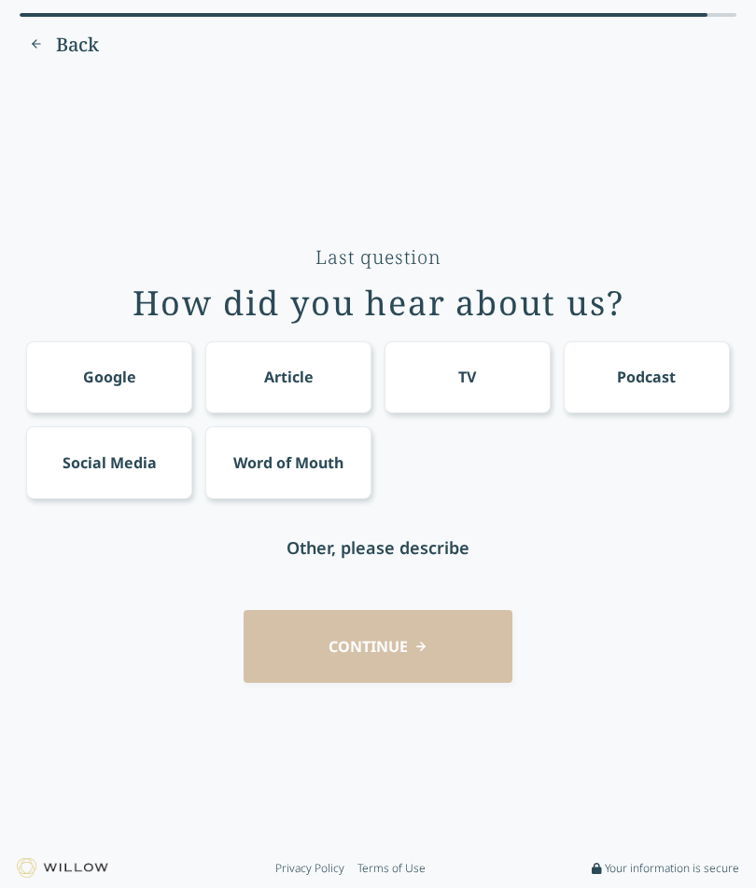
click at [134, 459] on div "Social Media" at bounding box center [110, 463] width 94 height 22
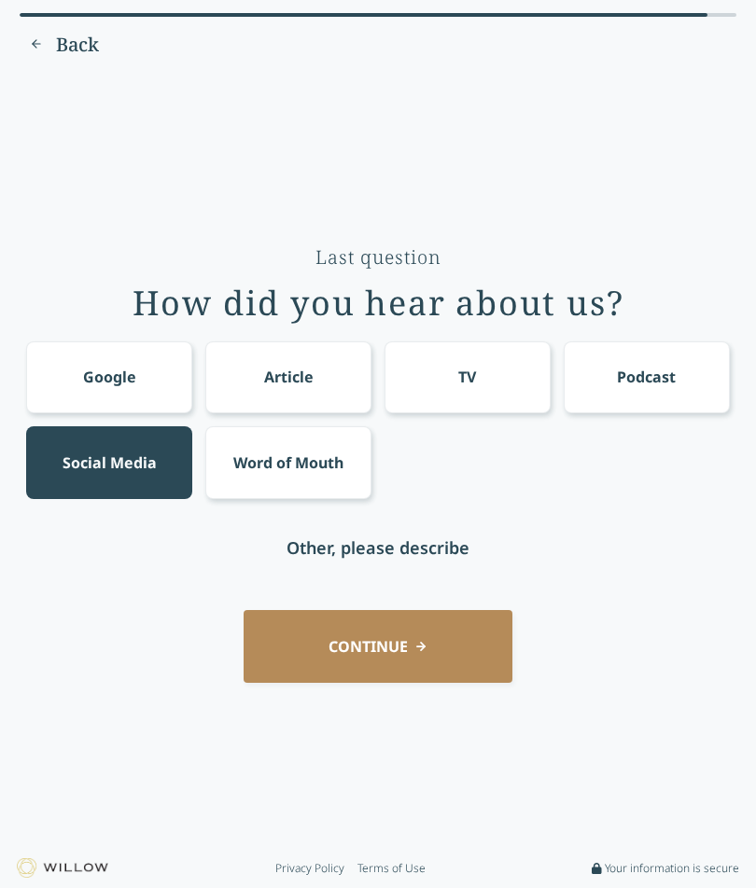
click at [414, 652] on button "CONTINUE" at bounding box center [378, 646] width 269 height 72
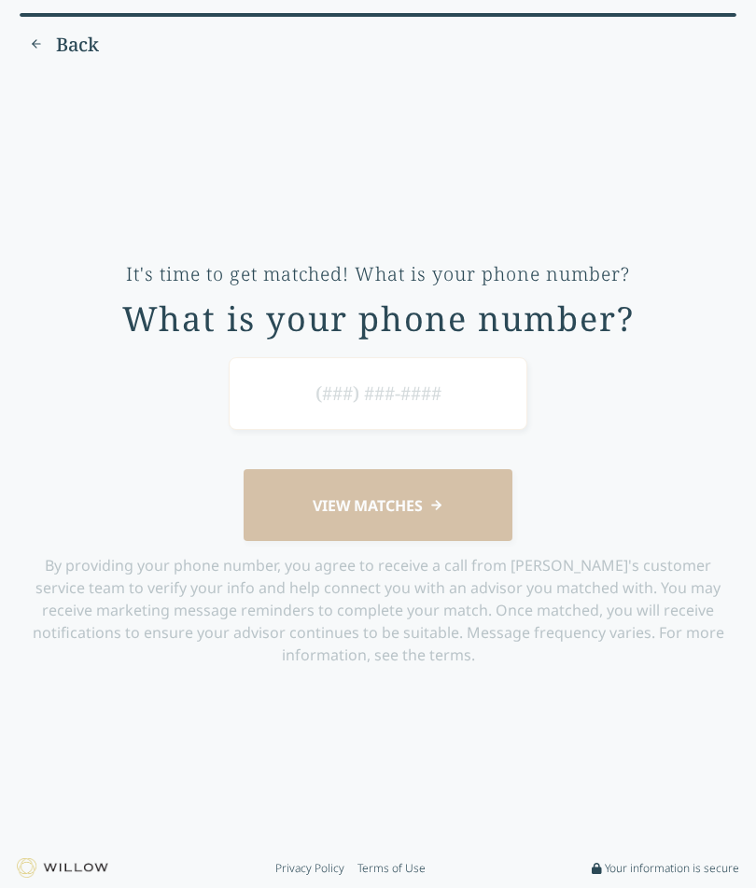
click at [451, 403] on input at bounding box center [378, 393] width 299 height 72
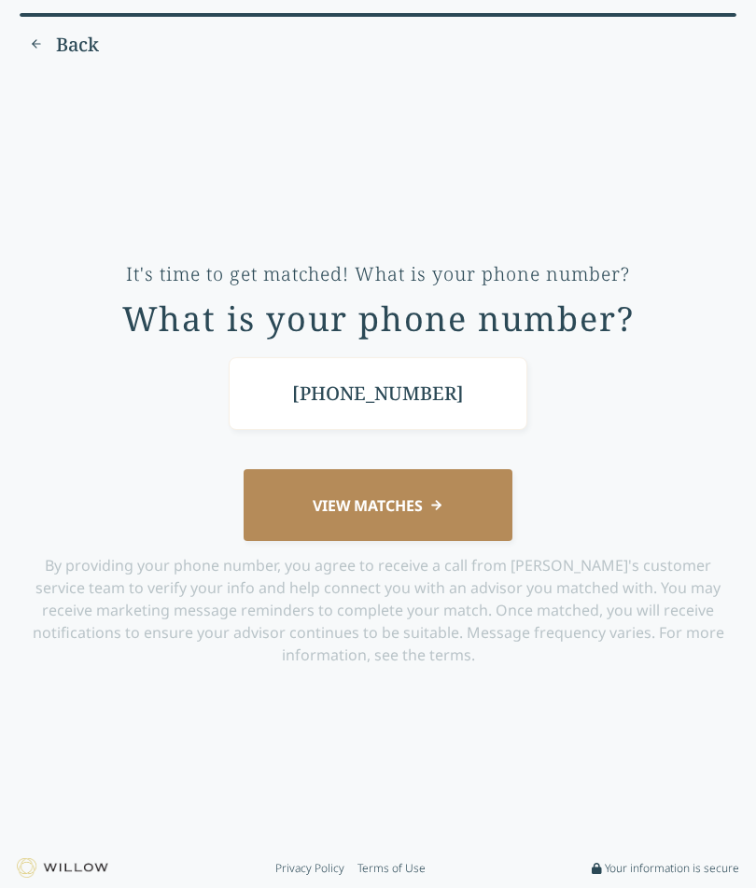
type input "[PHONE_NUMBER]"
click at [435, 503] on button "VIEW MATCHES" at bounding box center [378, 505] width 269 height 72
